Goal: Information Seeking & Learning: Learn about a topic

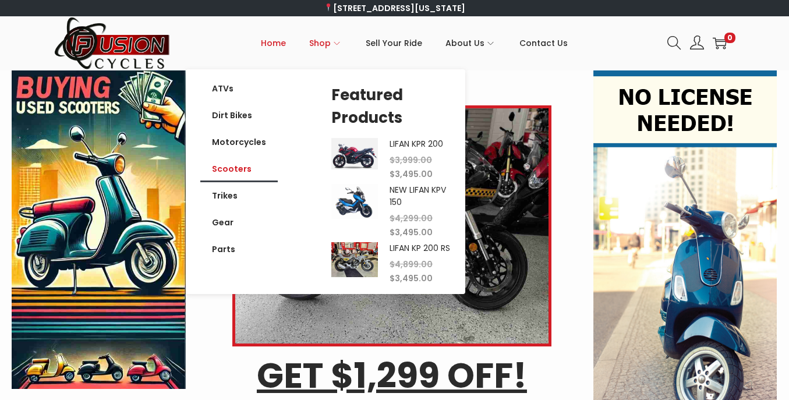
click at [222, 169] on link "Scooters" at bounding box center [238, 168] width 77 height 27
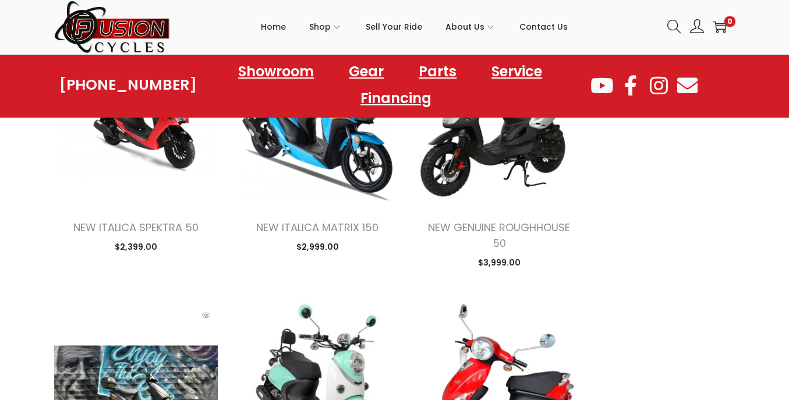
scroll to position [956, 0]
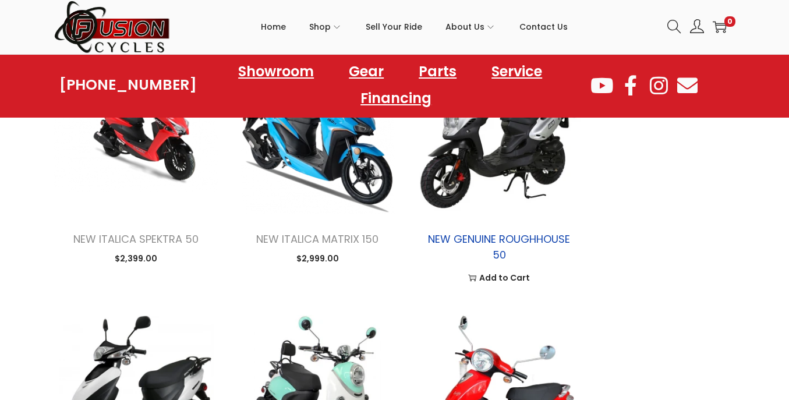
click at [516, 232] on link "NEW GENUINE ROUGHHOUSE 50" at bounding box center [499, 247] width 142 height 30
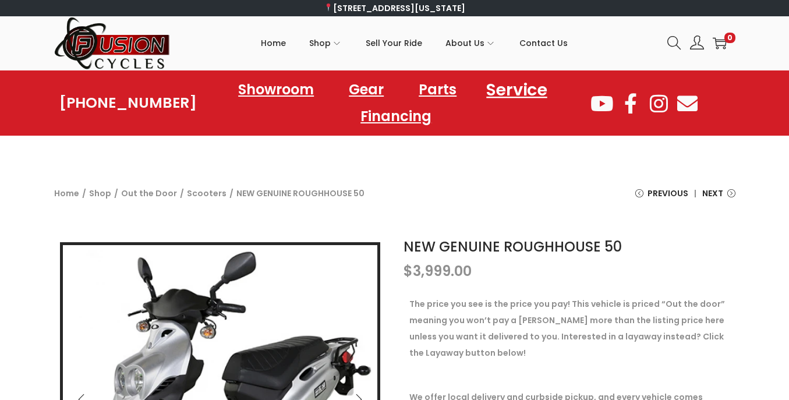
click at [530, 86] on link "Service" at bounding box center [516, 89] width 89 height 32
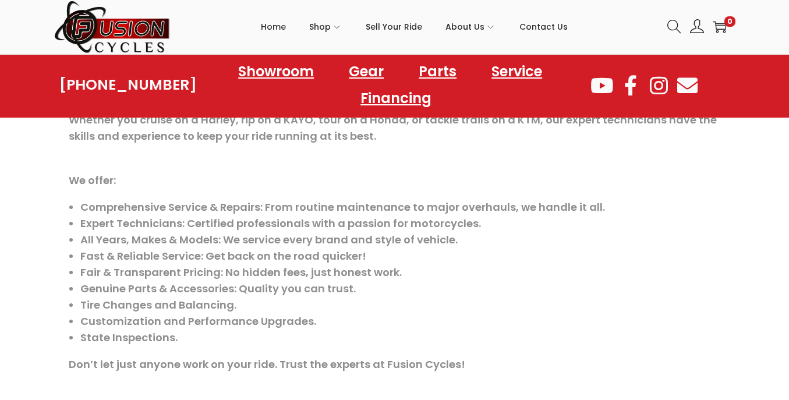
scroll to position [208, 0]
